Goal: Information Seeking & Learning: Learn about a topic

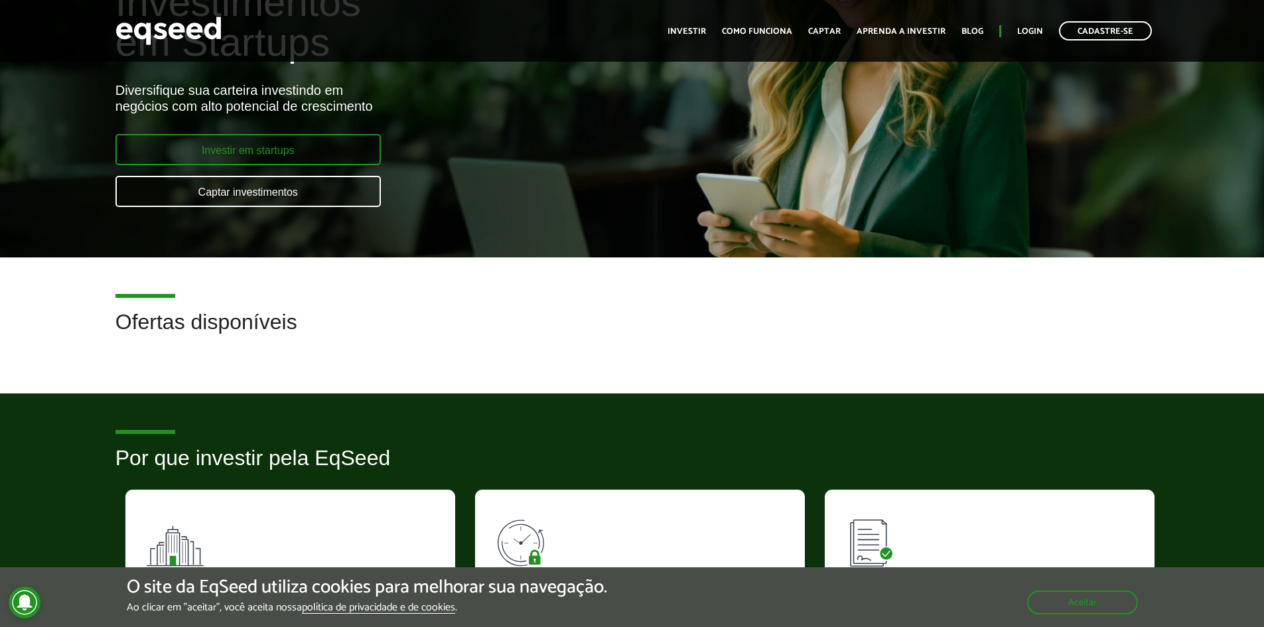
scroll to position [66, 0]
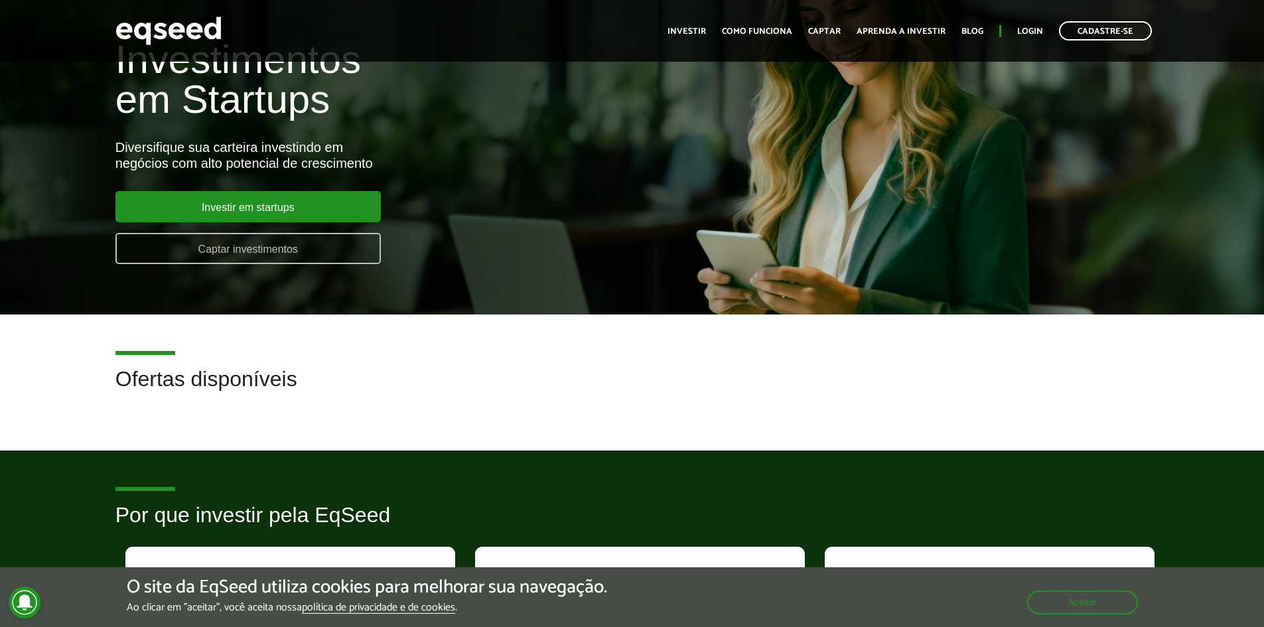
click at [255, 240] on link "Captar investimentos" at bounding box center [247, 248] width 265 height 31
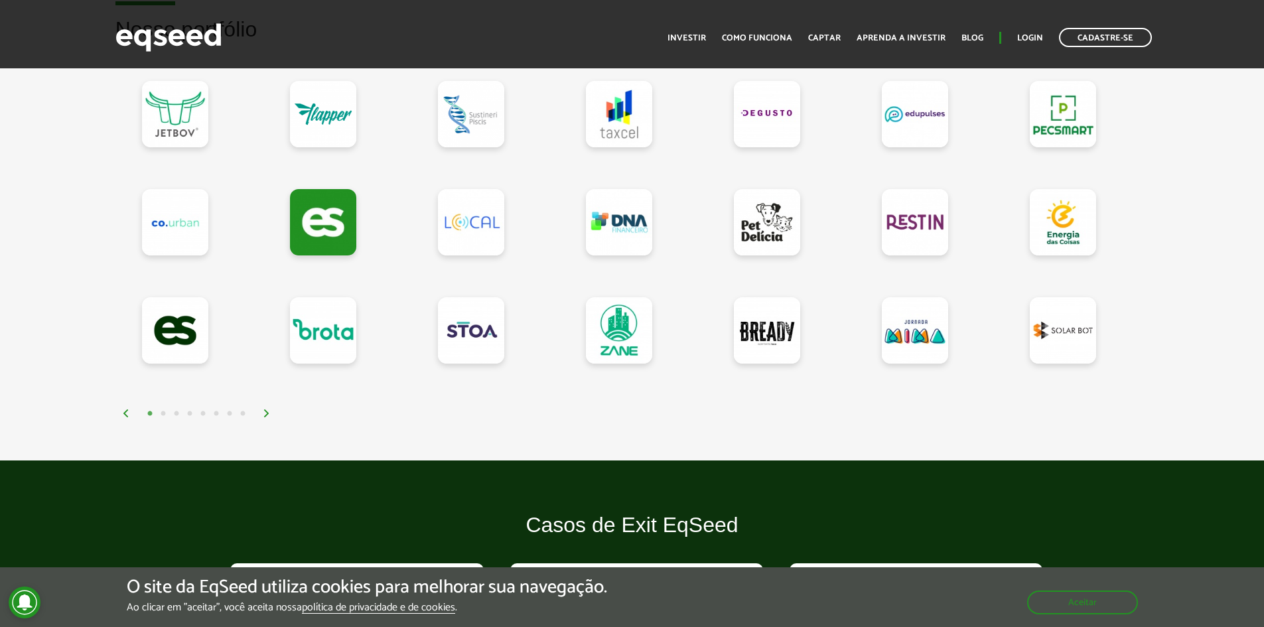
scroll to position [1194, 0]
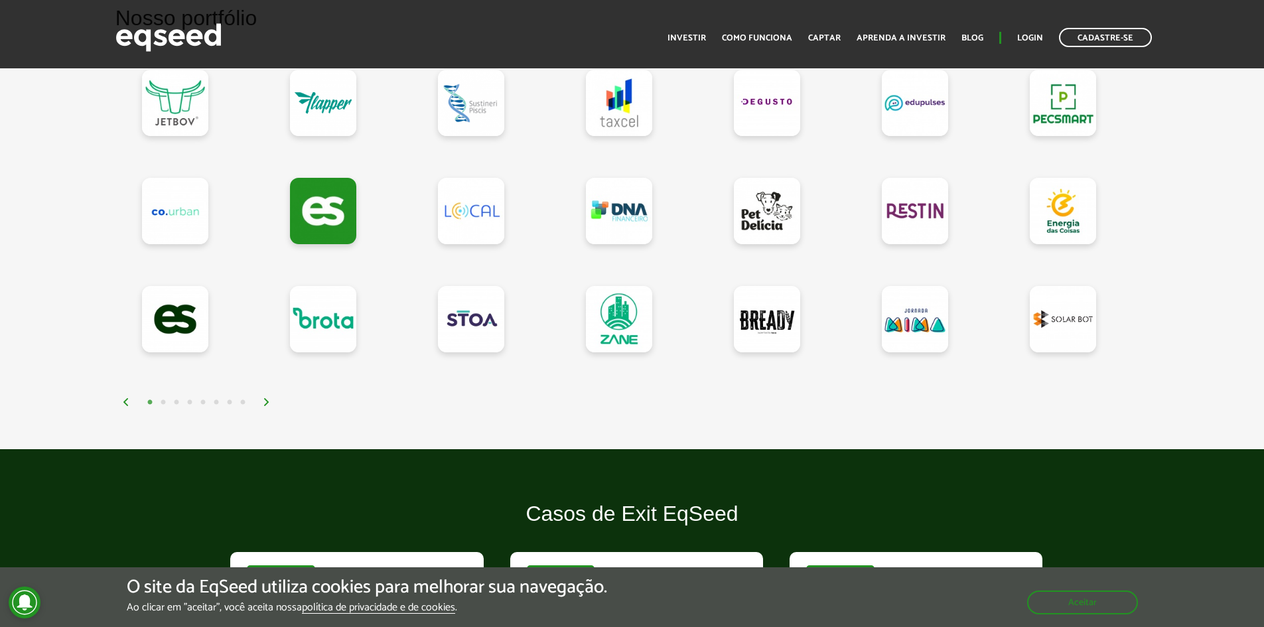
click at [163, 403] on button "2" at bounding box center [163, 402] width 13 height 13
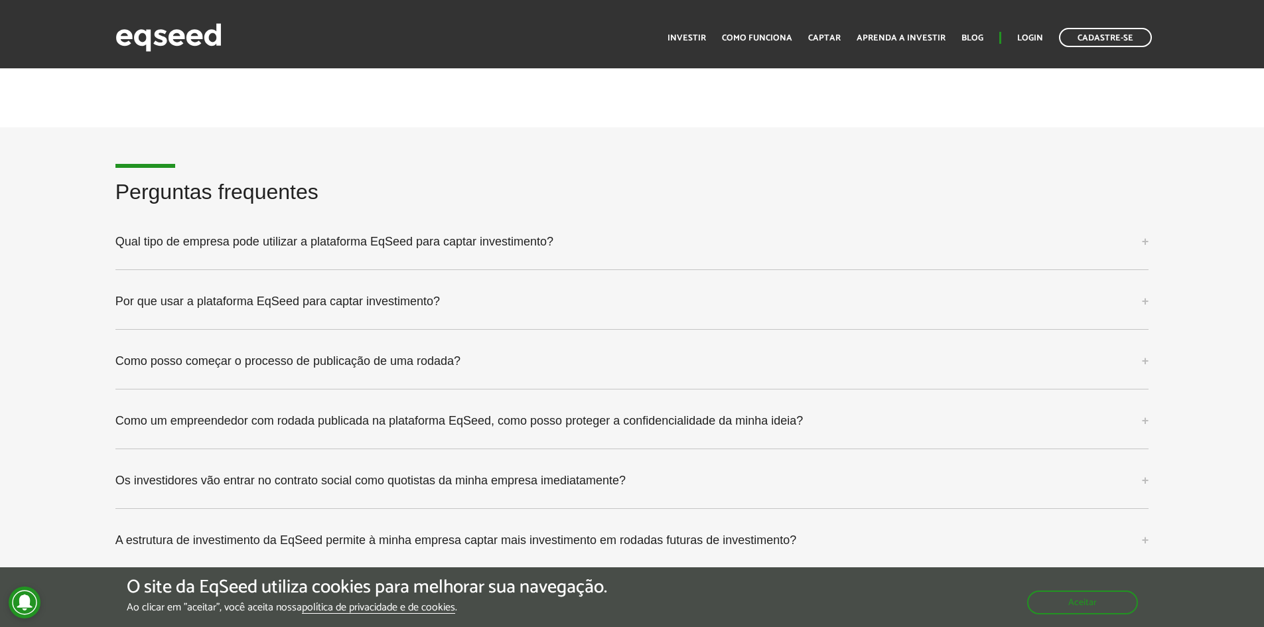
scroll to position [3350, 0]
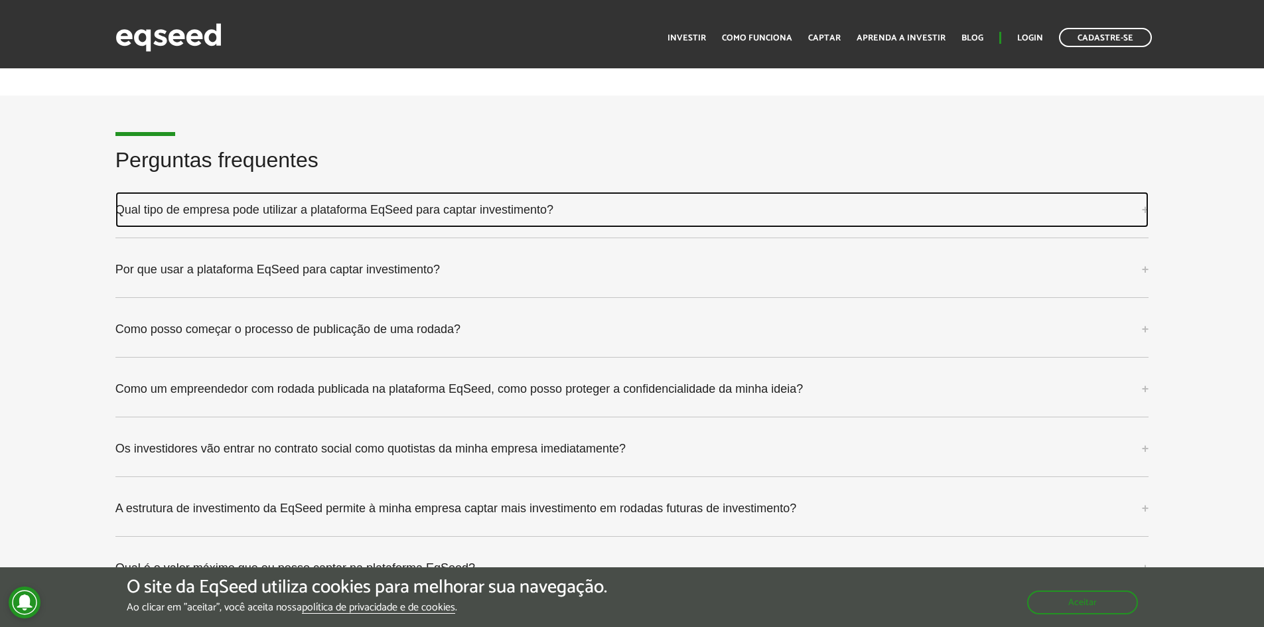
click at [511, 219] on link "Qual tipo de empresa pode utilizar a plataforma EqSeed para captar investimento?" at bounding box center [631, 210] width 1033 height 36
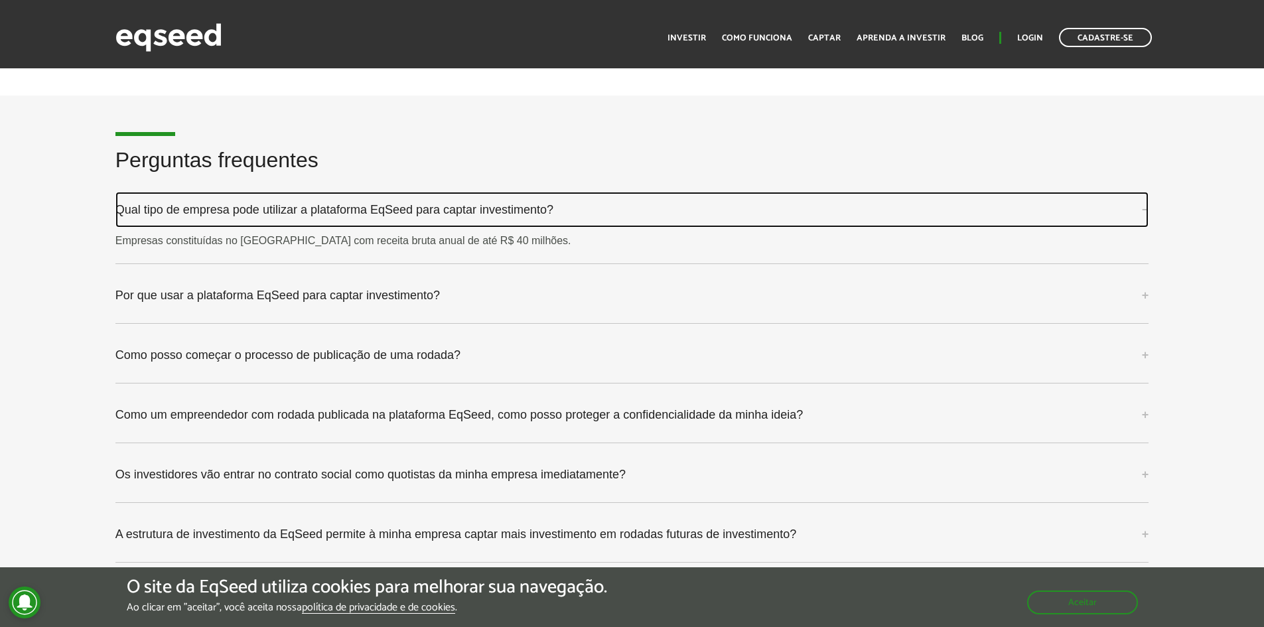
click at [511, 219] on link "Qual tipo de empresa pode utilizar a plataforma EqSeed para captar investimento?" at bounding box center [631, 210] width 1033 height 36
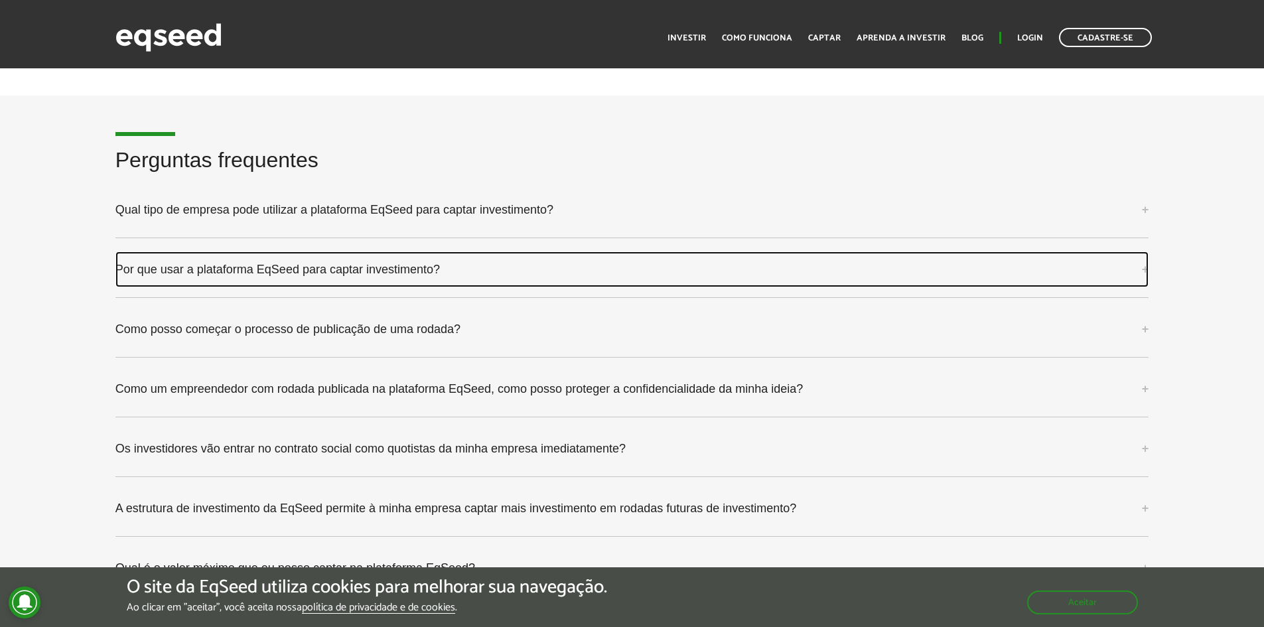
click at [350, 265] on link "Por que usar a plataforma EqSeed para captar investimento?" at bounding box center [631, 269] width 1033 height 36
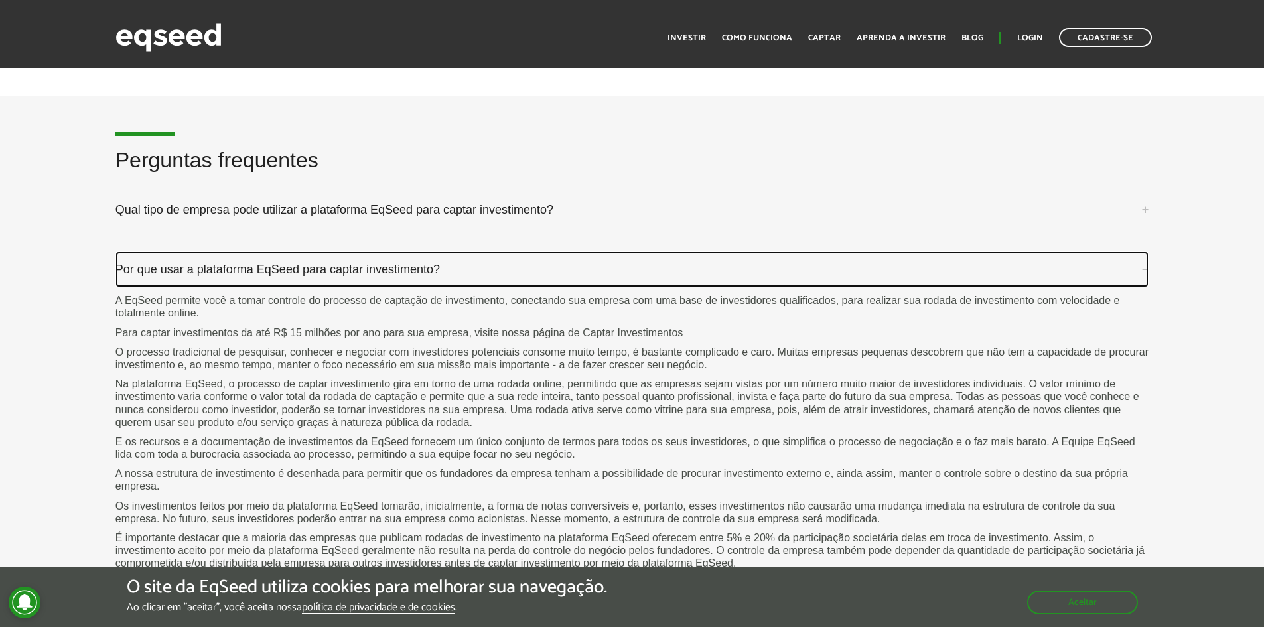
click at [350, 265] on link "Por que usar a plataforma EqSeed para captar investimento?" at bounding box center [631, 269] width 1033 height 36
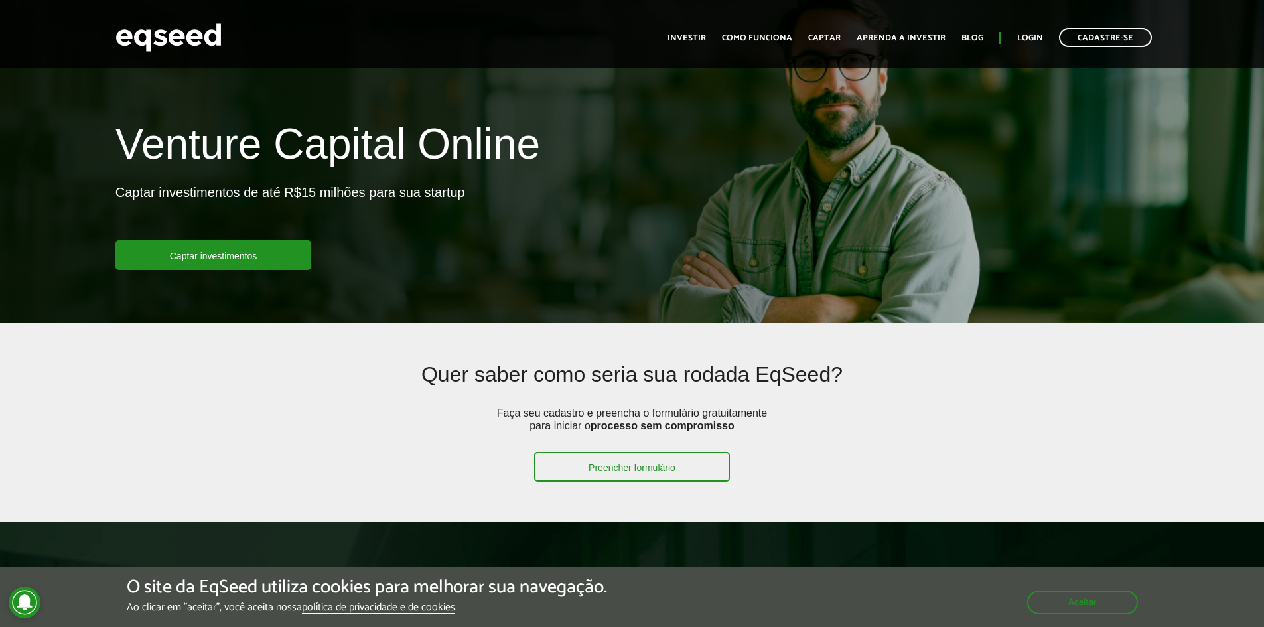
scroll to position [0, 0]
